Goal: Information Seeking & Learning: Understand process/instructions

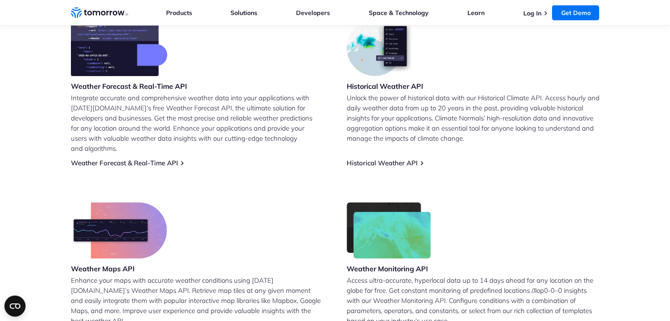
scroll to position [396, 0]
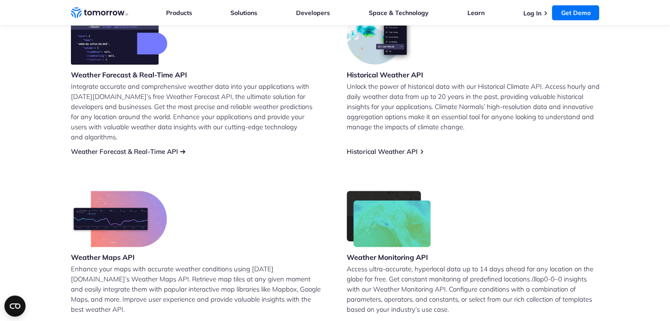
click at [130, 147] on link "Weather Forecast & Real-Time API" at bounding box center [124, 151] width 107 height 8
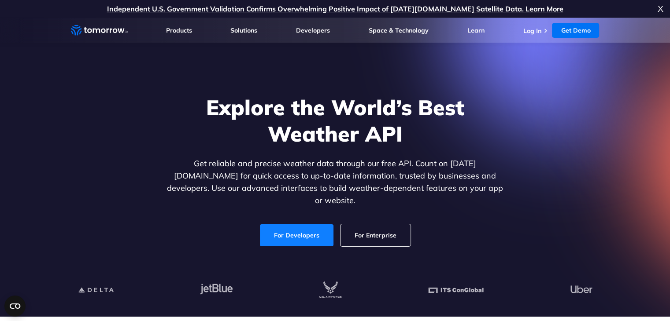
click at [293, 226] on link "For Developers" at bounding box center [297, 236] width 74 height 22
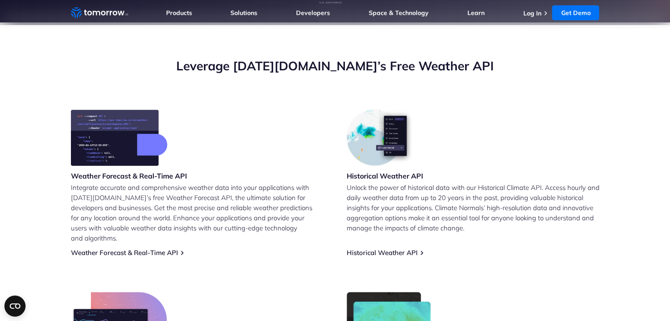
scroll to position [352, 0]
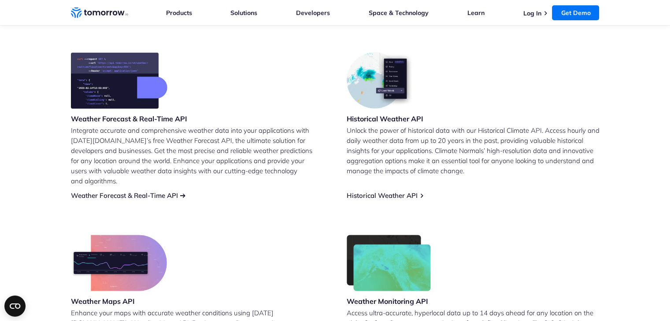
click at [166, 192] on link "Weather Forecast & Real-Time API" at bounding box center [124, 196] width 107 height 8
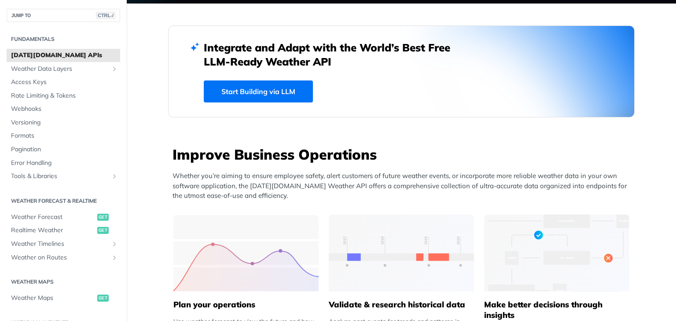
scroll to position [308, 0]
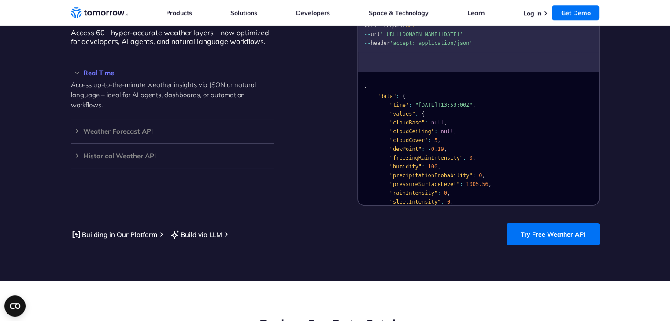
scroll to position [748, 0]
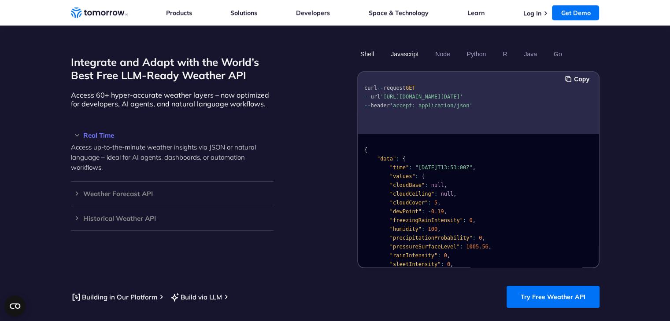
click at [403, 47] on button "Javascript" at bounding box center [404, 54] width 34 height 15
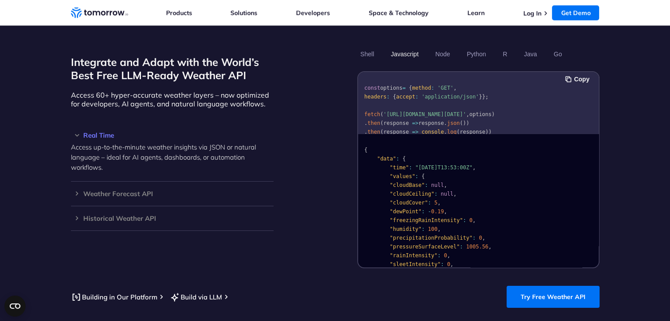
click at [518, 98] on pre "const options = { method : 'GET' , headers : { accept : 'application/json' } };…" at bounding box center [478, 112] width 240 height 75
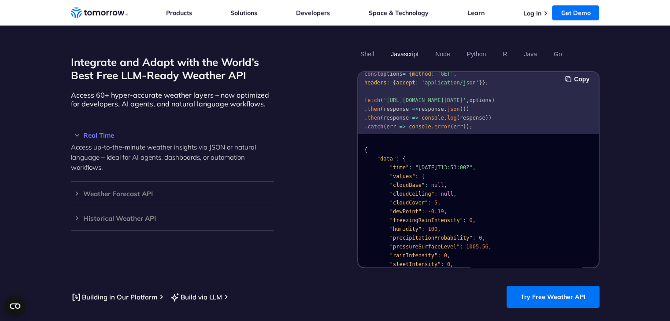
scroll to position [27, 0]
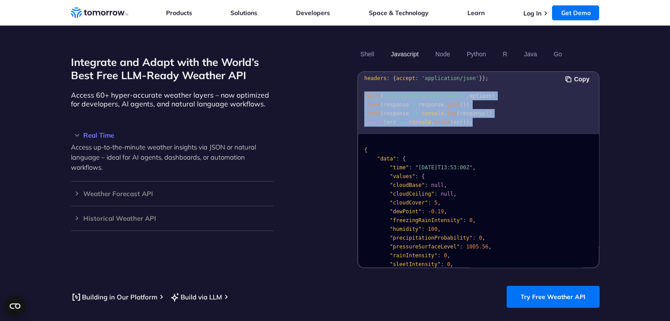
drag, startPoint x: 463, startPoint y: 112, endPoint x: 357, endPoint y: 75, distance: 112.2
click at [357, 75] on div "Copy const options = { method : 'GET' , headers : { accept : 'application/json'…" at bounding box center [478, 169] width 242 height 197
copy code "fetch ( 'https://api.tomorrow.io/v4/weather/realtime?location=toronto&apikey=XX…"
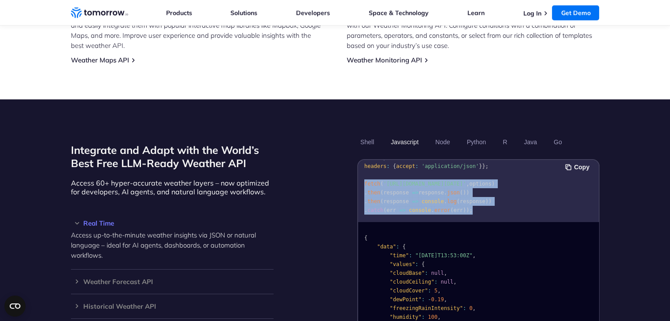
scroll to position [792, 0]
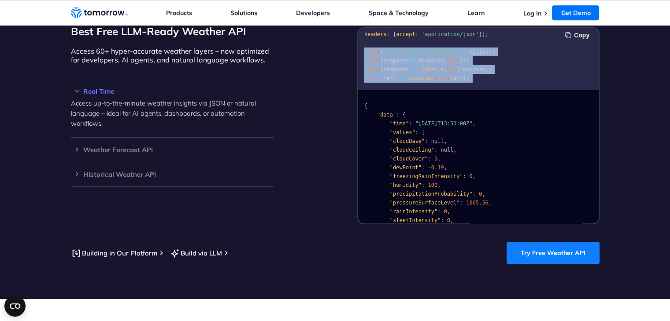
click at [527, 242] on link "Try Free Weather API" at bounding box center [552, 253] width 93 height 22
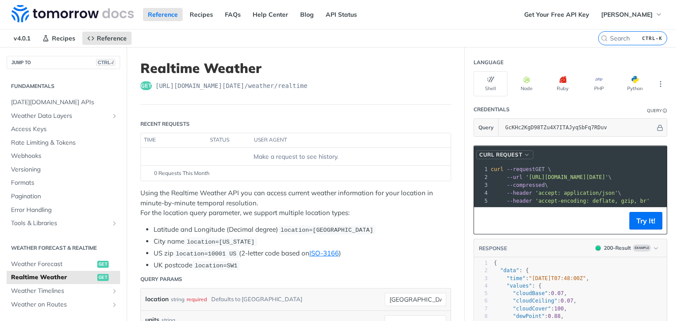
click at [505, 151] on button "cURL Request" at bounding box center [504, 155] width 57 height 9
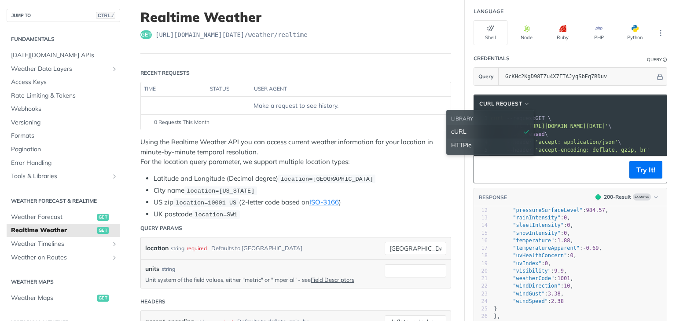
scroll to position [44, 0]
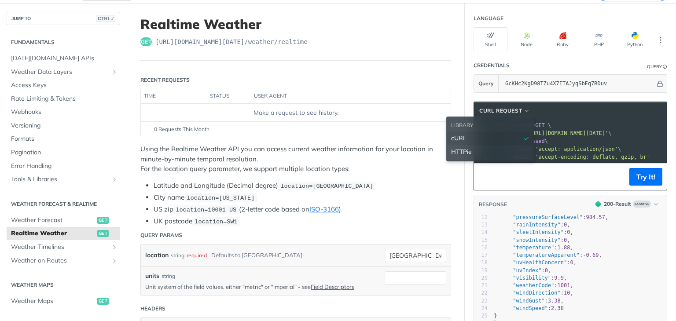
click at [417, 193] on li "City name location=new york" at bounding box center [303, 198] width 298 height 10
click at [524, 111] on span "button" at bounding box center [527, 111] width 7 height 6
click at [474, 151] on div "HTTPie" at bounding box center [490, 151] width 78 height 9
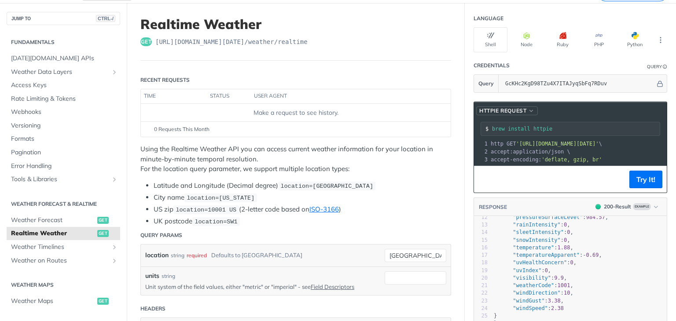
click at [528, 110] on span "button" at bounding box center [531, 111] width 7 height 6
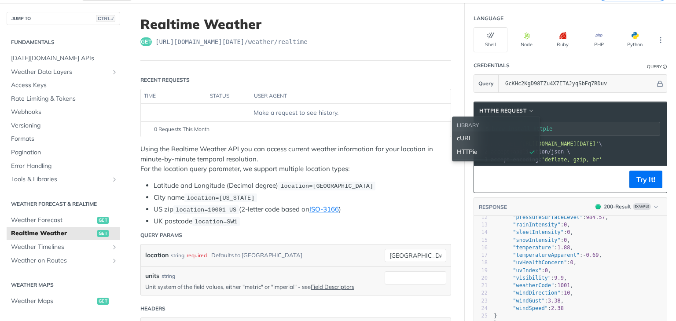
click at [467, 136] on div "cURL" at bounding box center [496, 138] width 78 height 9
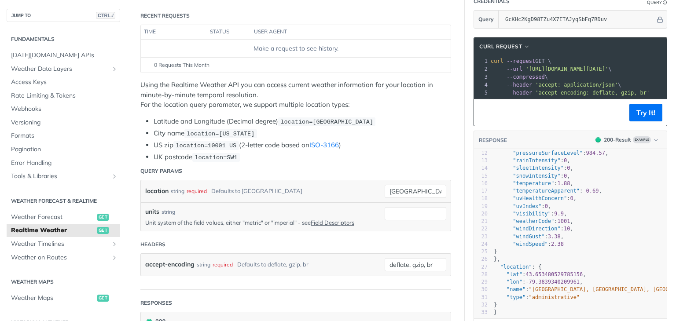
scroll to position [176, 0]
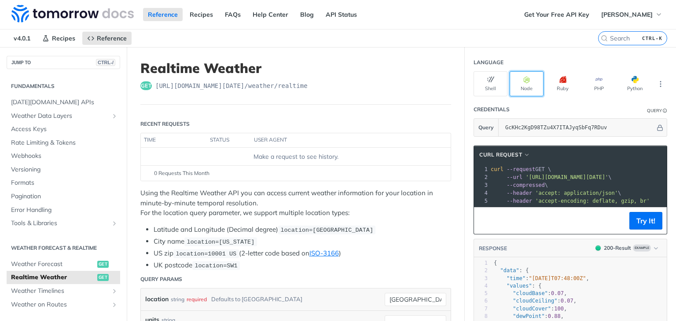
click at [521, 89] on button "Node" at bounding box center [527, 83] width 34 height 25
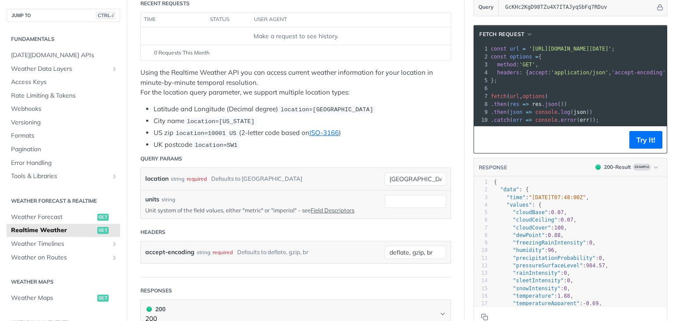
scroll to position [132, 0]
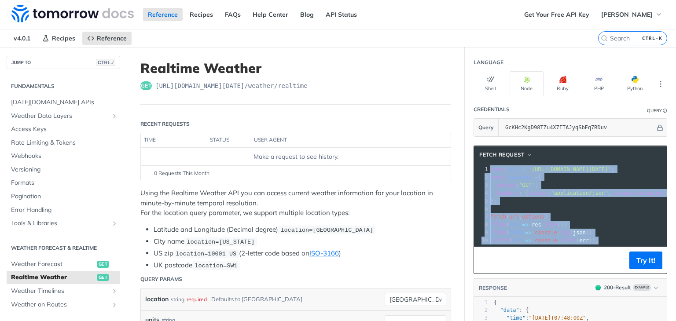
drag, startPoint x: 483, startPoint y: 167, endPoint x: 589, endPoint y: 249, distance: 133.4
click at [589, 247] on div "xxxxxxxxxx 10 1 const url = 'https://api.tomorrow.io/v4/weather/realtime?locati…" at bounding box center [570, 205] width 193 height 83
copy div "const url = 'https://api.tomorrow.io/v4/weather/realtime?location=toronto&apike…"
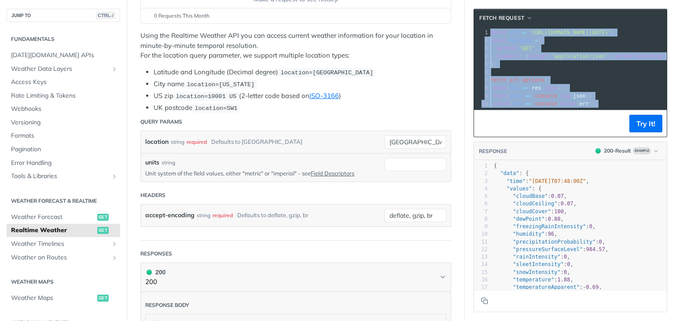
scroll to position [176, 0]
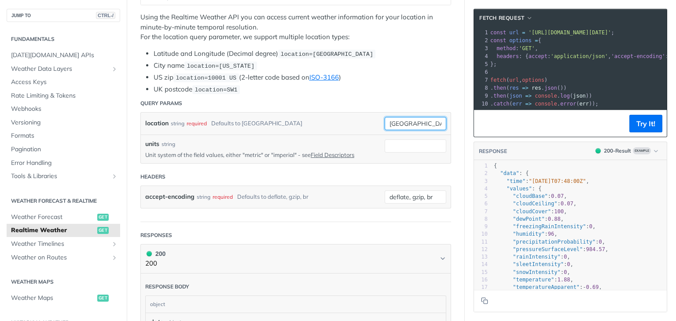
drag, startPoint x: 407, startPoint y: 124, endPoint x: 385, endPoint y: 122, distance: 22.1
click at [374, 125] on div "location string required Defaults to toronto toronto" at bounding box center [295, 123] width 301 height 13
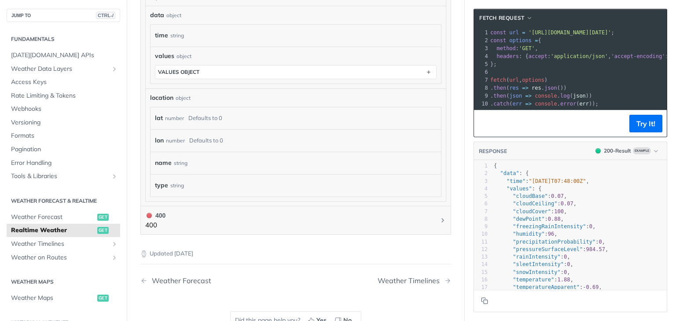
scroll to position [484, 0]
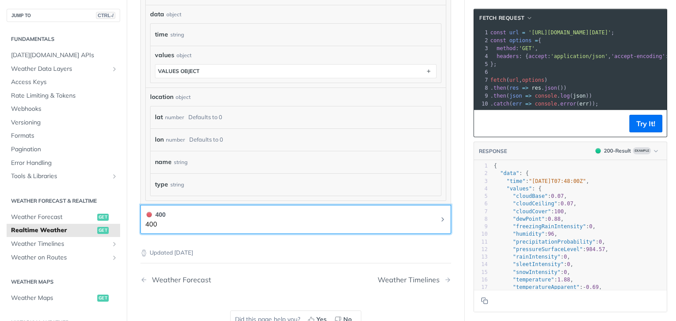
click at [439, 220] on icon "Chevron" at bounding box center [442, 219] width 7 height 7
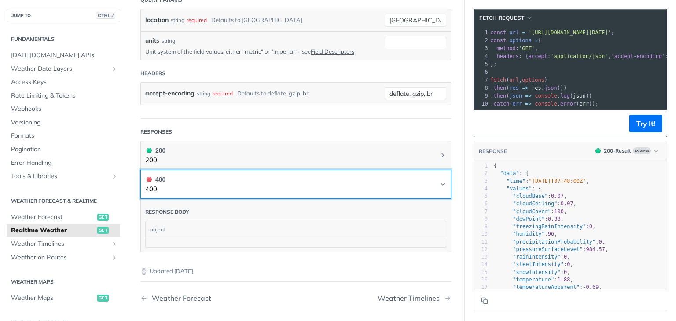
scroll to position [264, 0]
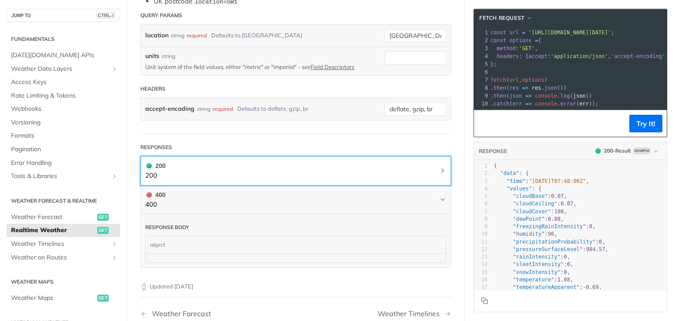
click at [409, 166] on button "200 200" at bounding box center [295, 171] width 301 height 20
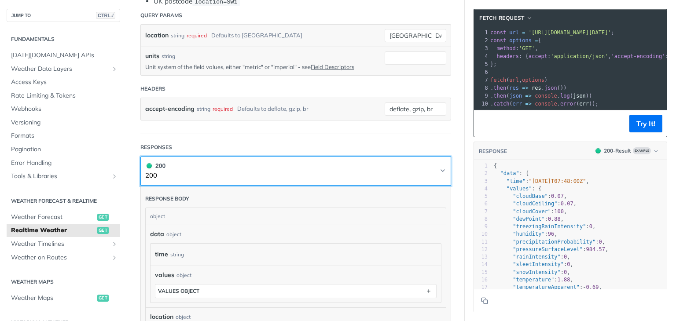
click at [409, 166] on button "200 200" at bounding box center [295, 171] width 301 height 20
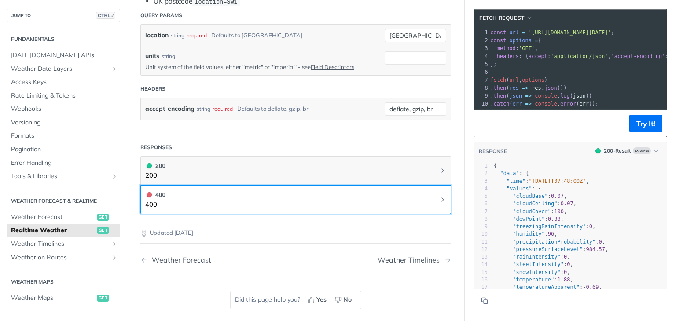
click at [359, 195] on button "400 400" at bounding box center [295, 200] width 301 height 20
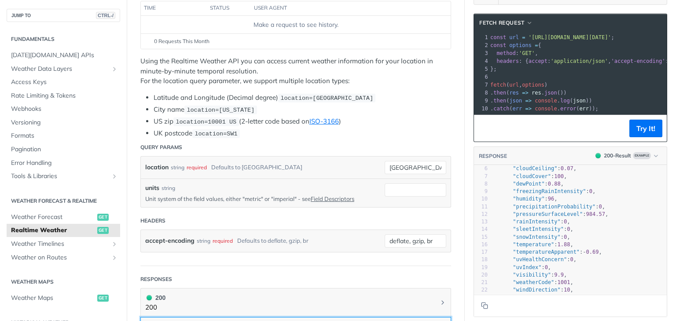
scroll to position [0, 0]
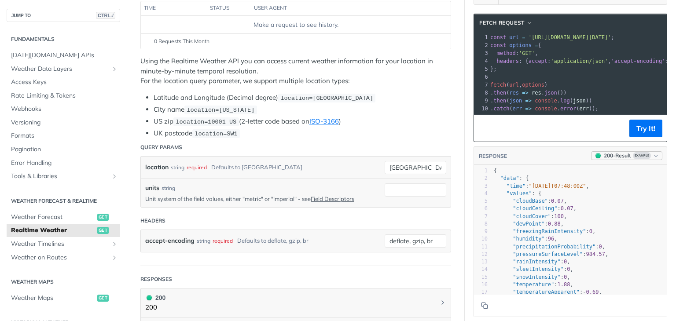
click at [646, 160] on button "200 - Result Example" at bounding box center [626, 155] width 71 height 9
click at [594, 210] on div "400 - Result" at bounding box center [592, 211] width 30 height 9
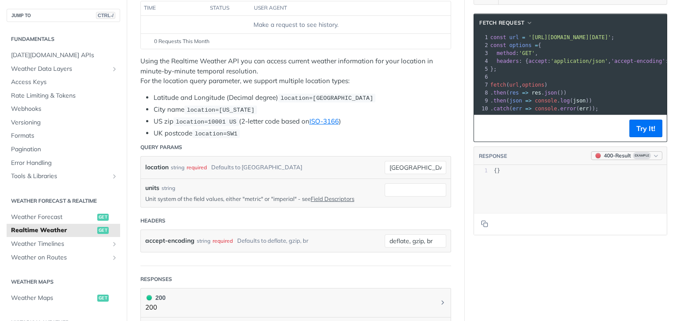
click at [615, 160] on div "400 - Result" at bounding box center [617, 156] width 27 height 8
click at [602, 195] on div "200 - Result" at bounding box center [592, 196] width 30 height 9
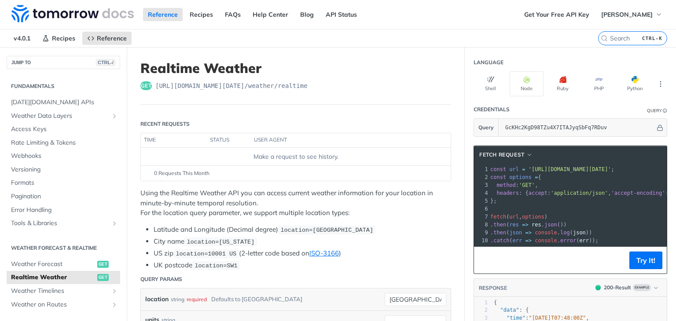
scroll to position [44, 0]
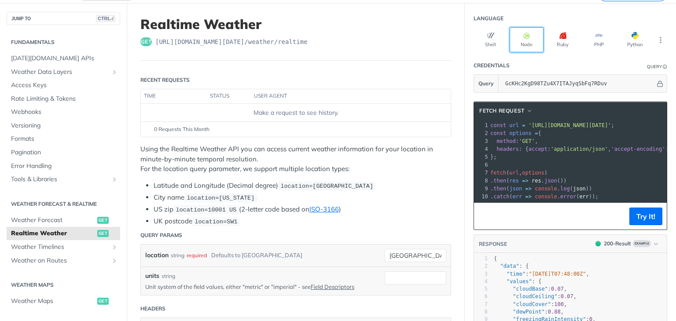
click at [523, 36] on icon "button" at bounding box center [526, 35] width 7 height 7
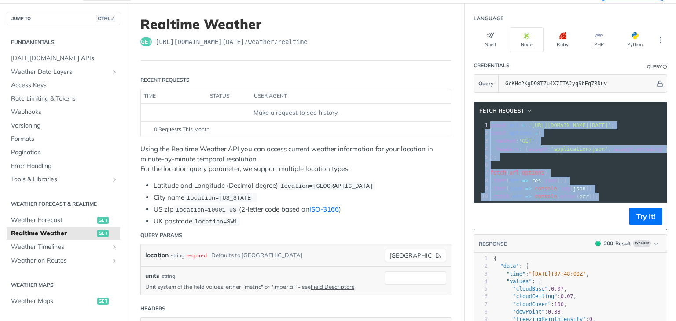
drag, startPoint x: 483, startPoint y: 127, endPoint x: 605, endPoint y: 210, distance: 147.6
click at [605, 210] on div "fetch Request xxxxxxxxxx 10 1 const url = 'https://api.tomorrow.io/v4/weather/r…" at bounding box center [571, 166] width 194 height 129
click at [657, 39] on icon "More ellipsis" at bounding box center [661, 40] width 8 height 8
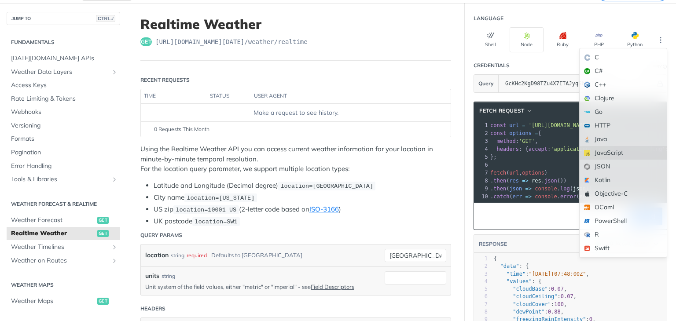
click at [600, 151] on div "JavaScript" at bounding box center [623, 153] width 87 height 14
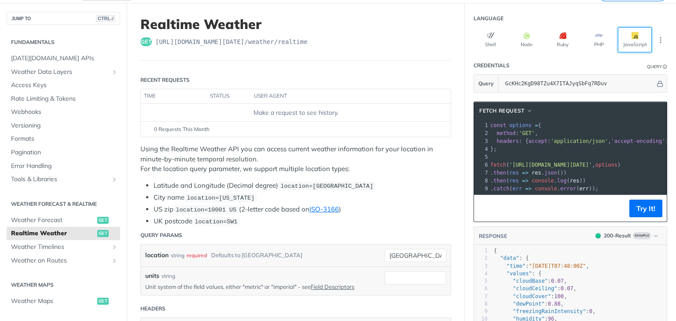
click at [639, 37] on span "button" at bounding box center [639, 35] width 0 height 7
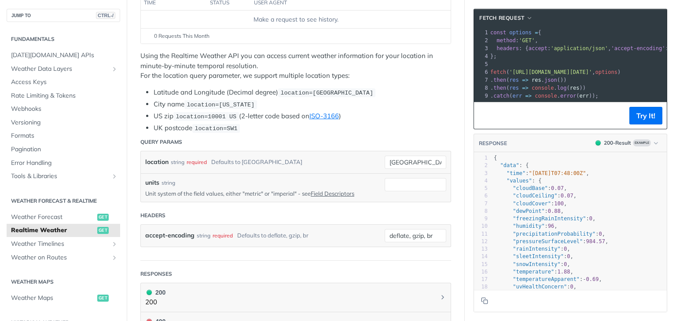
scroll to position [88, 0]
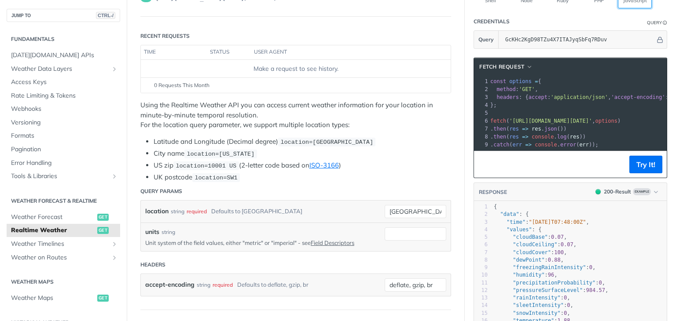
drag, startPoint x: 481, startPoint y: 82, endPoint x: 502, endPoint y: 82, distance: 21.1
click at [502, 82] on div "1 const options = {" at bounding box center [662, 81] width 346 height 8
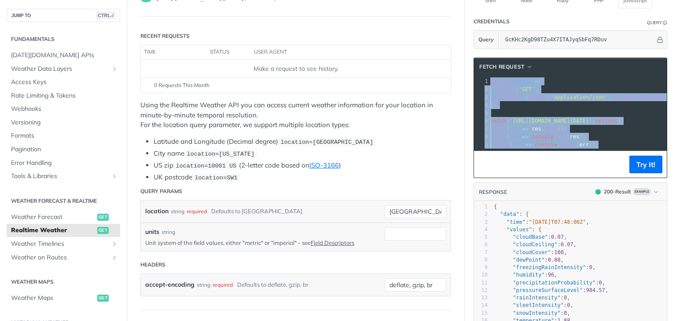
drag, startPoint x: 483, startPoint y: 81, endPoint x: 605, endPoint y: 158, distance: 144.5
click at [605, 158] on div "fetch Request xxxxxxxxxx 10 9 1 const options = { 2 method : 'GET' , 3 headers …" at bounding box center [571, 118] width 194 height 121
copy div "const options = { 2 method : 'GET' , 3 headers : { accept : 'application/json' …"
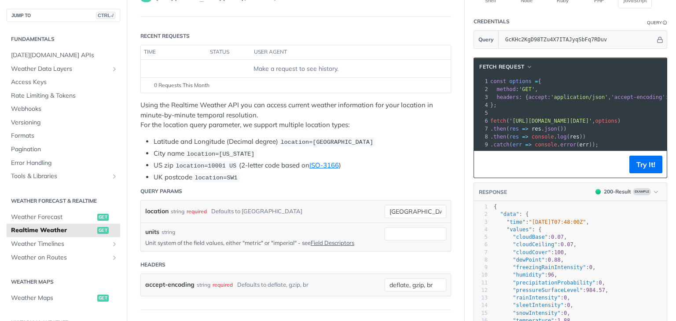
click at [512, 91] on pre "method : 'GET' ," at bounding box center [662, 89] width 346 height 8
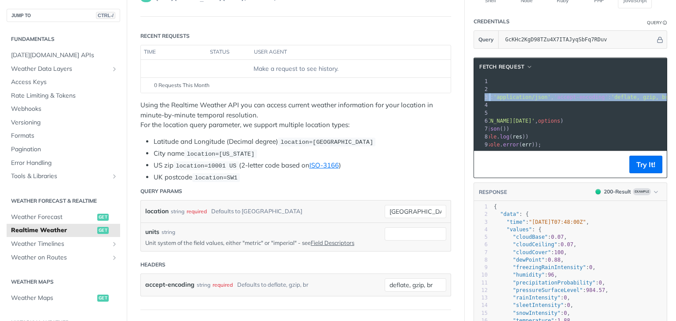
drag, startPoint x: 488, startPoint y: 88, endPoint x: 676, endPoint y: 99, distance: 188.3
click at [676, 99] on div "Jump to Content Reference Recipes FAQs Help Center Blog API Status Recipes Refe…" at bounding box center [338, 160] width 676 height 321
copy div "method : 'GET' , 3 headers : { accept : 'application/json' , 'accept-encoding' …"
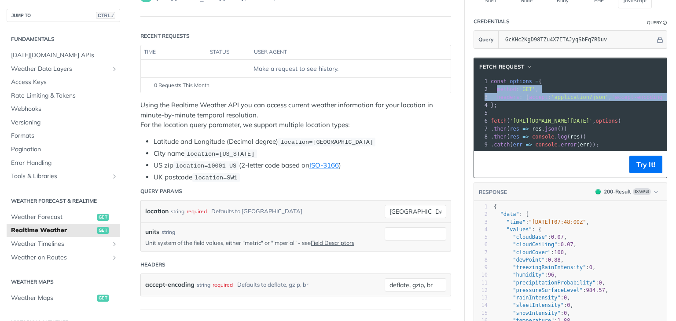
scroll to position [176, 0]
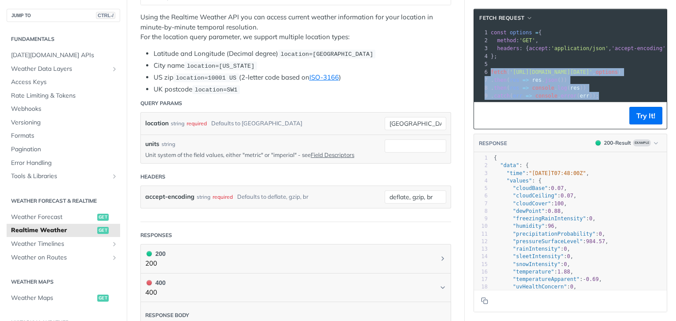
drag, startPoint x: 483, startPoint y: 75, endPoint x: 593, endPoint y: 96, distance: 112.0
click at [593, 96] on div "1 const options = { 2 method : 'GET' , 3 headers : { accept : 'application/json…" at bounding box center [662, 64] width 346 height 71
copy div "fetch ( 'https://api.tomorrow.io/v4/weather/realtime?location=toronto&apikey=Gc…"
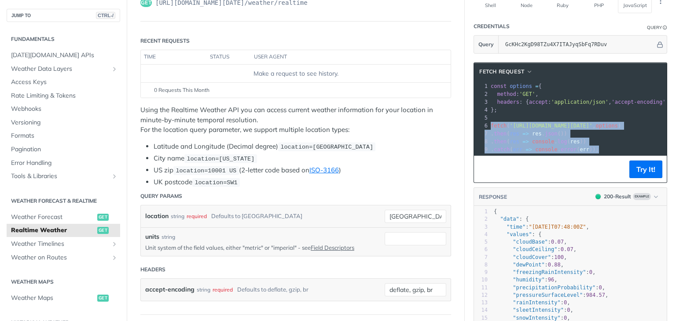
scroll to position [140, 0]
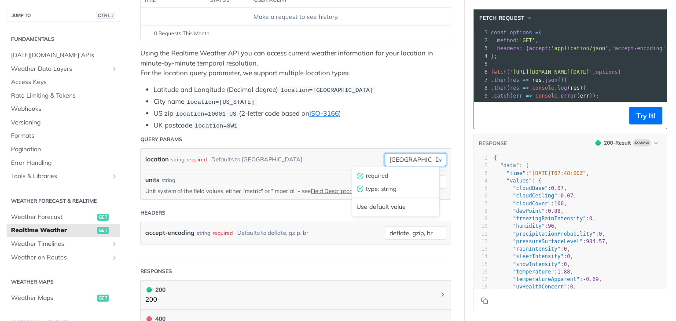
drag, startPoint x: 406, startPoint y: 159, endPoint x: 379, endPoint y: 162, distance: 27.5
click at [385, 162] on input "toronto" at bounding box center [416, 159] width 62 height 13
type input "${userinput}"
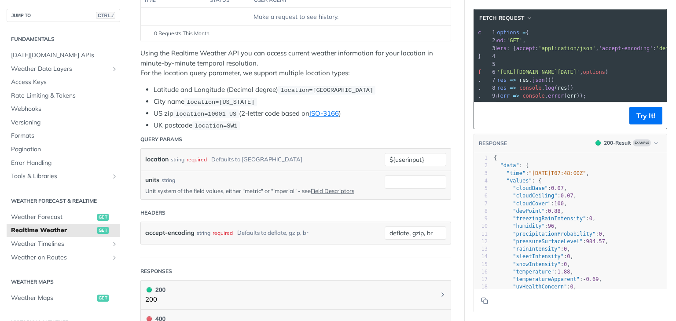
scroll to position [0, 5]
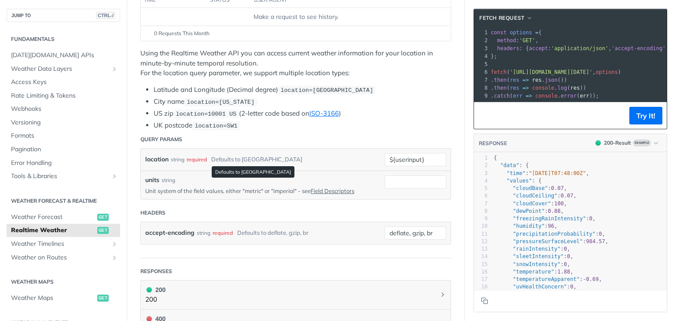
click at [240, 156] on div "Defaults to toronto" at bounding box center [256, 159] width 91 height 13
click at [405, 164] on div "location string required Defaults to toronto ${userinput}" at bounding box center [296, 160] width 310 height 22
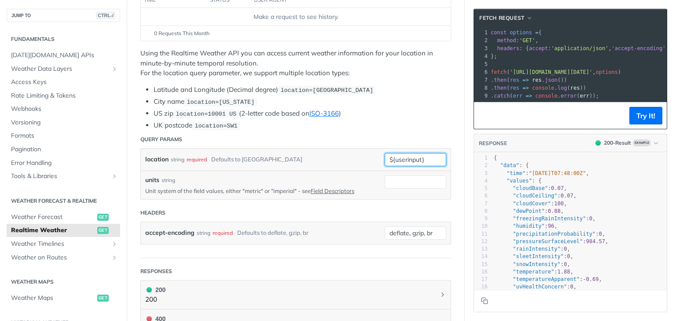
click at [424, 155] on input "${userinput}" at bounding box center [416, 159] width 62 height 13
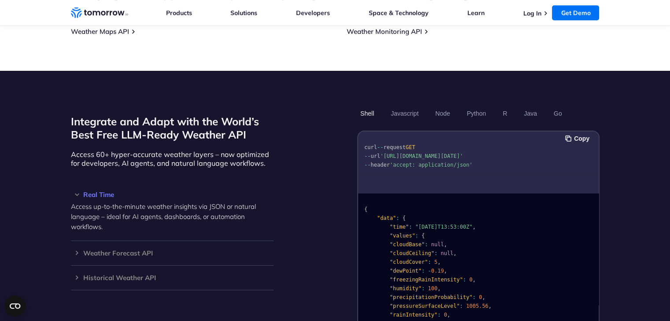
scroll to position [704, 0]
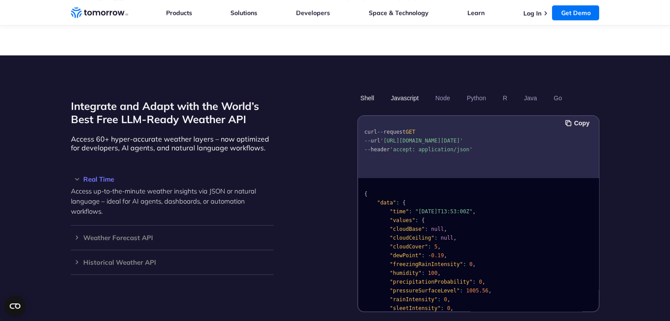
click at [408, 91] on button "Javascript" at bounding box center [404, 98] width 34 height 15
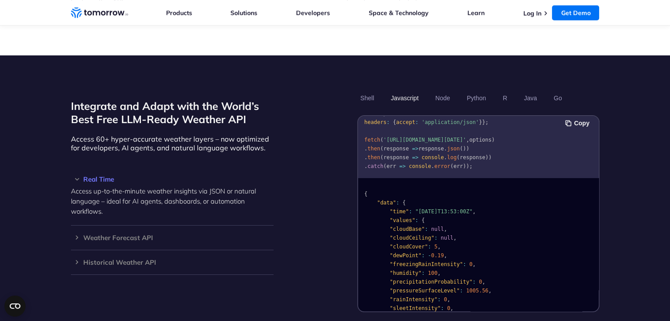
scroll to position [0, 0]
